Goal: Transaction & Acquisition: Purchase product/service

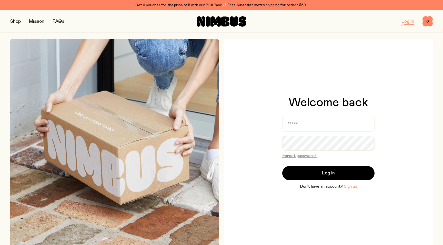
click at [15, 23] on button "button" at bounding box center [15, 21] width 11 height 7
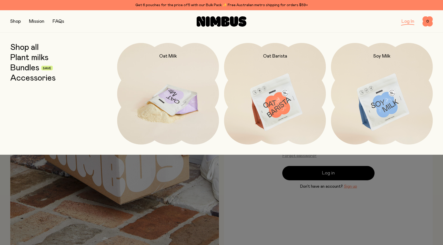
click at [178, 70] on img at bounding box center [168, 102] width 102 height 119
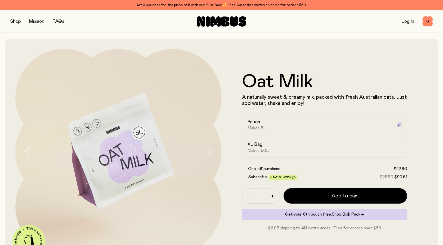
click at [19, 21] on button "button" at bounding box center [15, 21] width 11 height 7
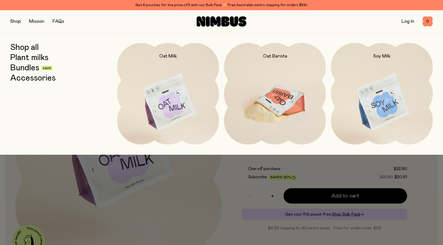
click at [279, 65] on img at bounding box center [275, 102] width 102 height 119
